Goal: Check status: Check status

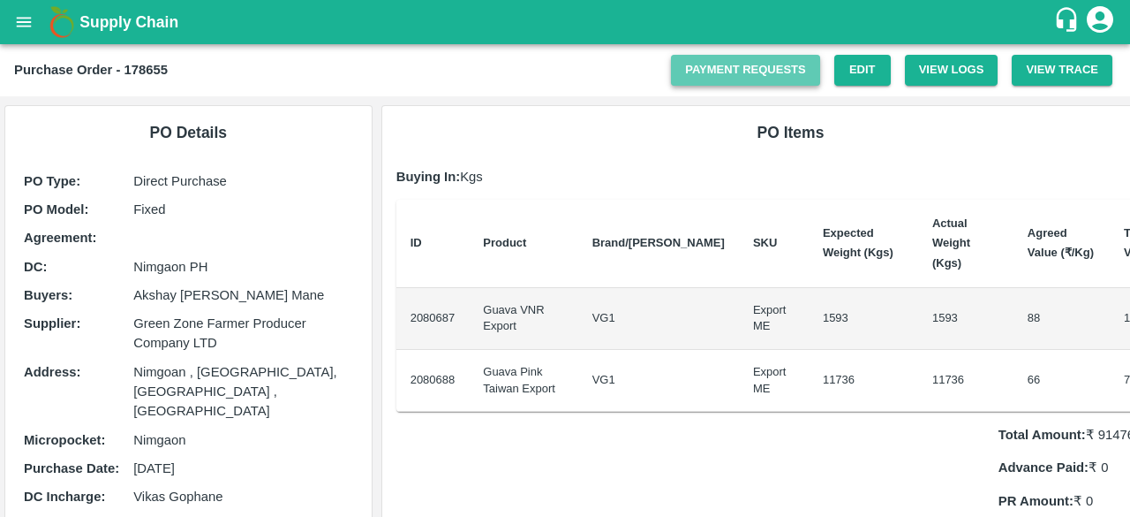
click at [750, 74] on link "Payment Requests" at bounding box center [745, 70] width 149 height 31
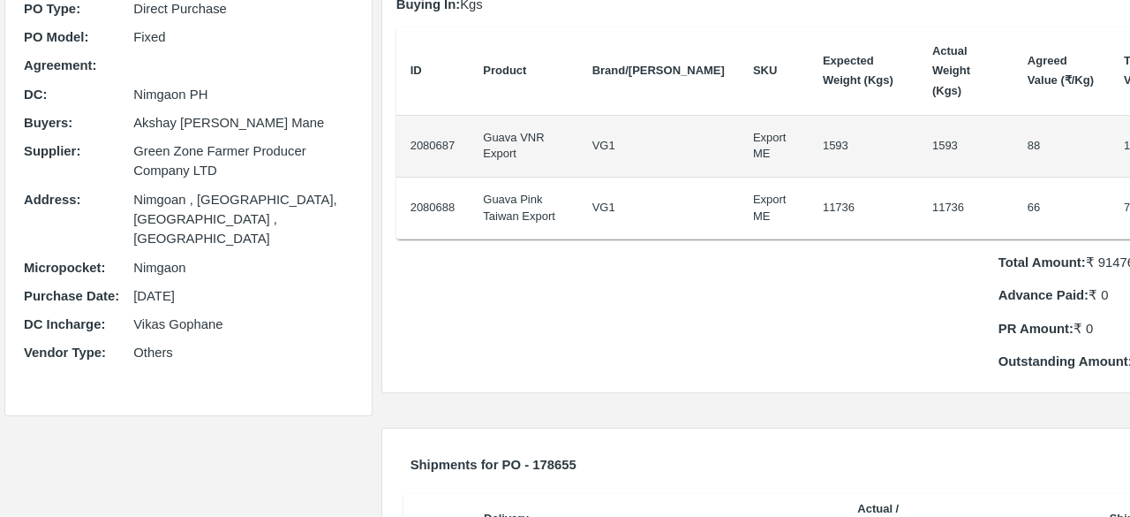
scroll to position [186, 0]
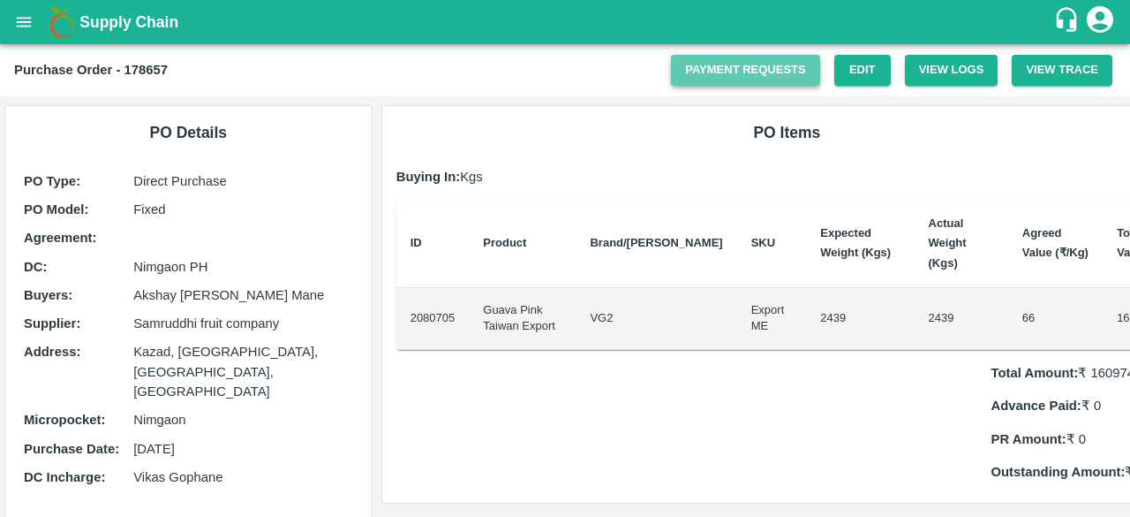
click at [758, 78] on link "Payment Requests" at bounding box center [745, 70] width 149 height 31
